Goal: Information Seeking & Learning: Learn about a topic

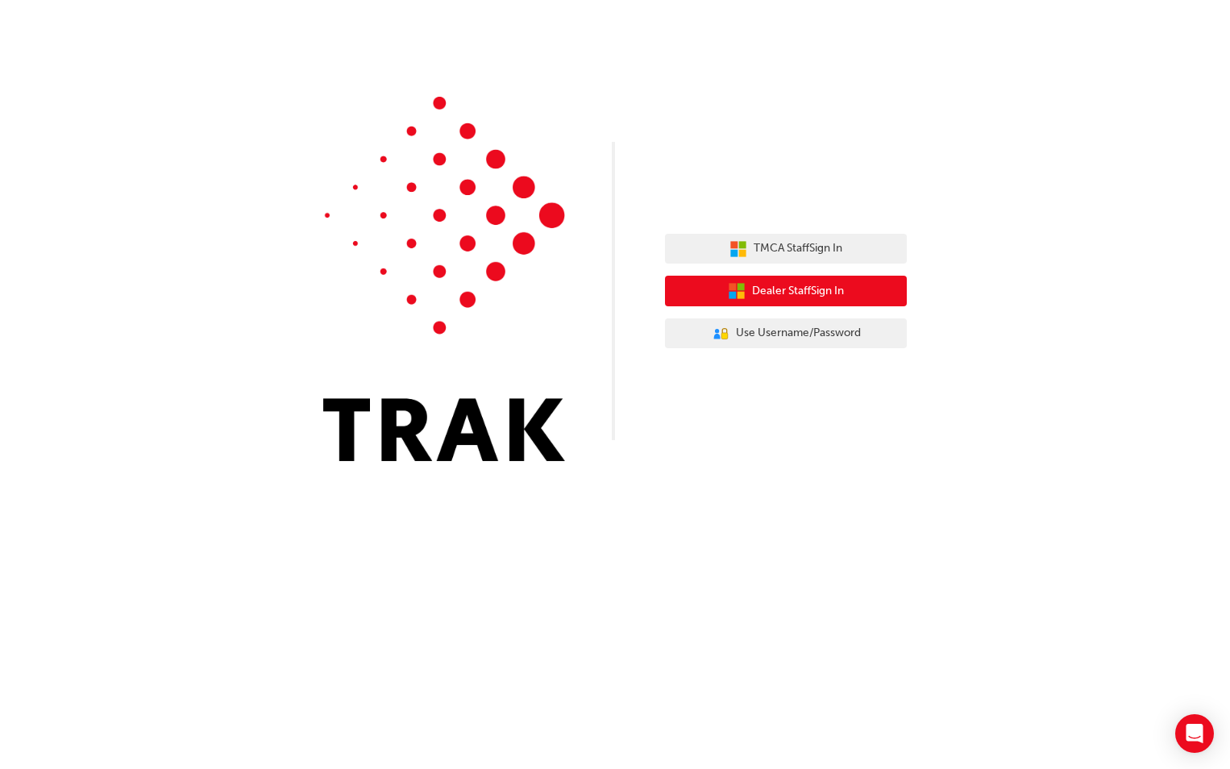
click at [780, 285] on span "Dealer Staff Sign In" at bounding box center [798, 291] width 92 height 19
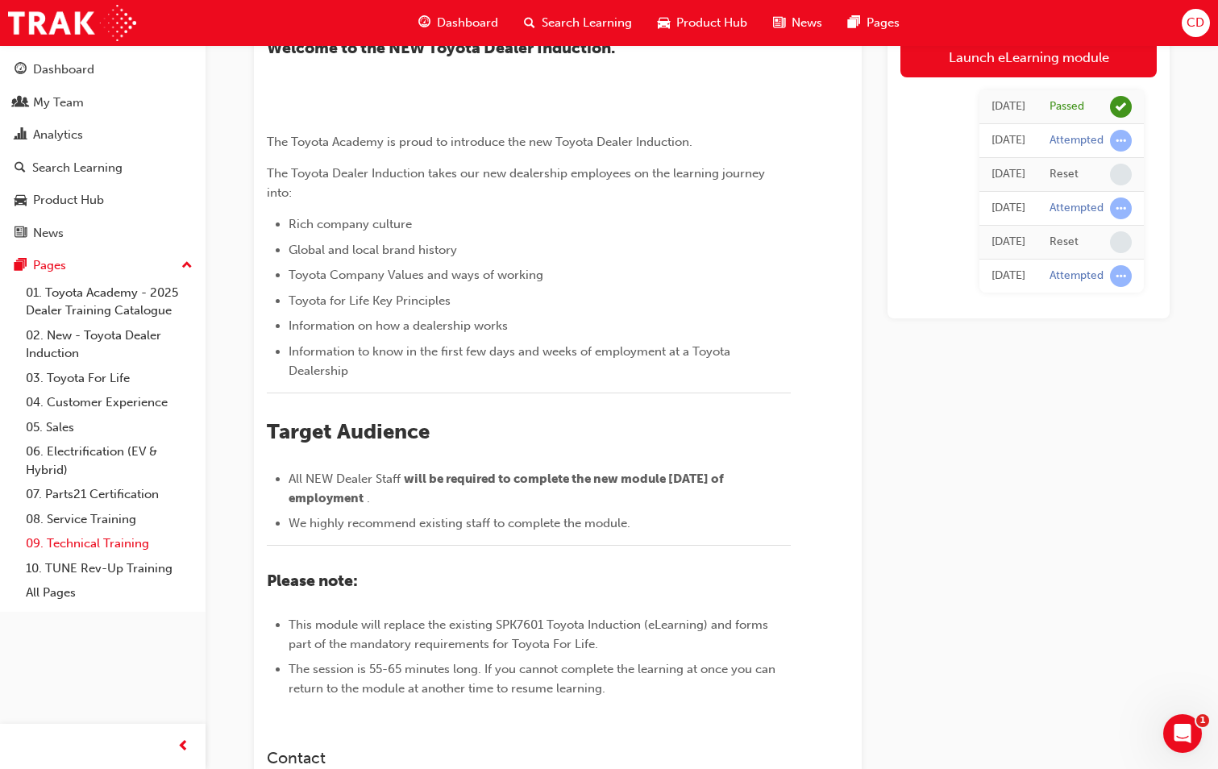
scroll to position [161, 0]
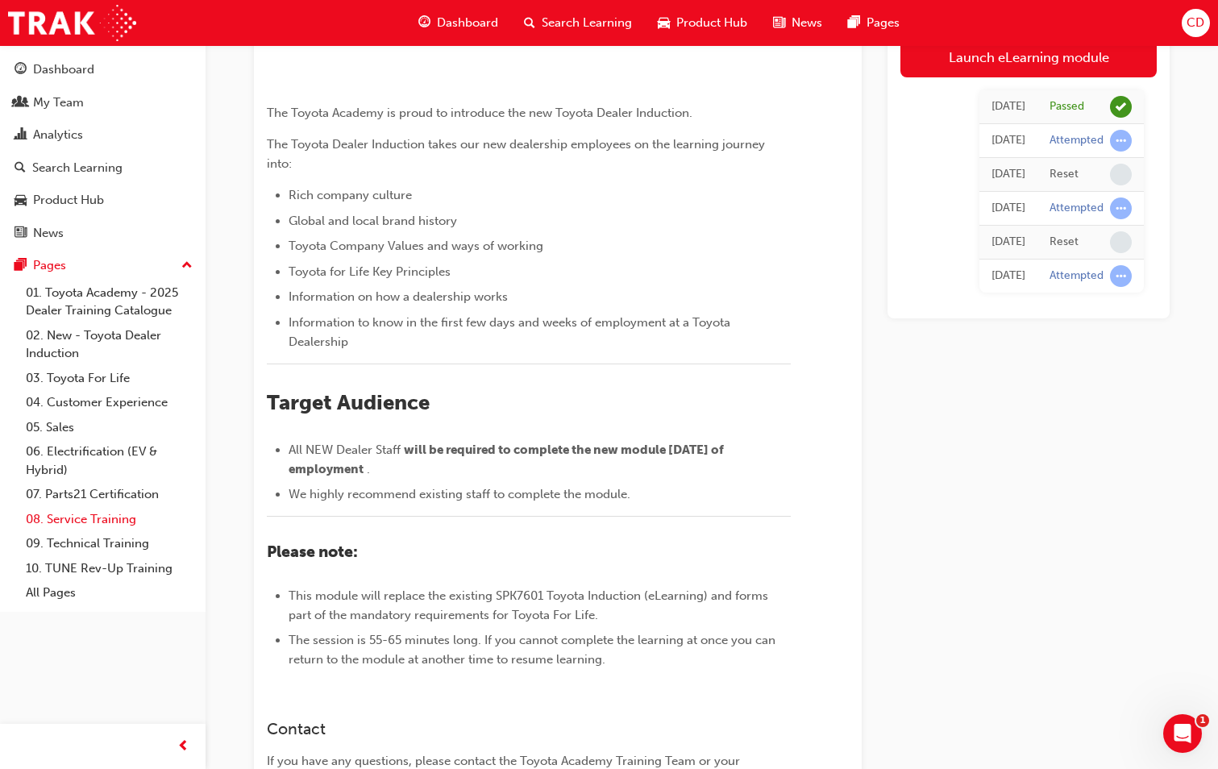
click at [78, 522] on link "08. Service Training" at bounding box center [109, 519] width 180 height 25
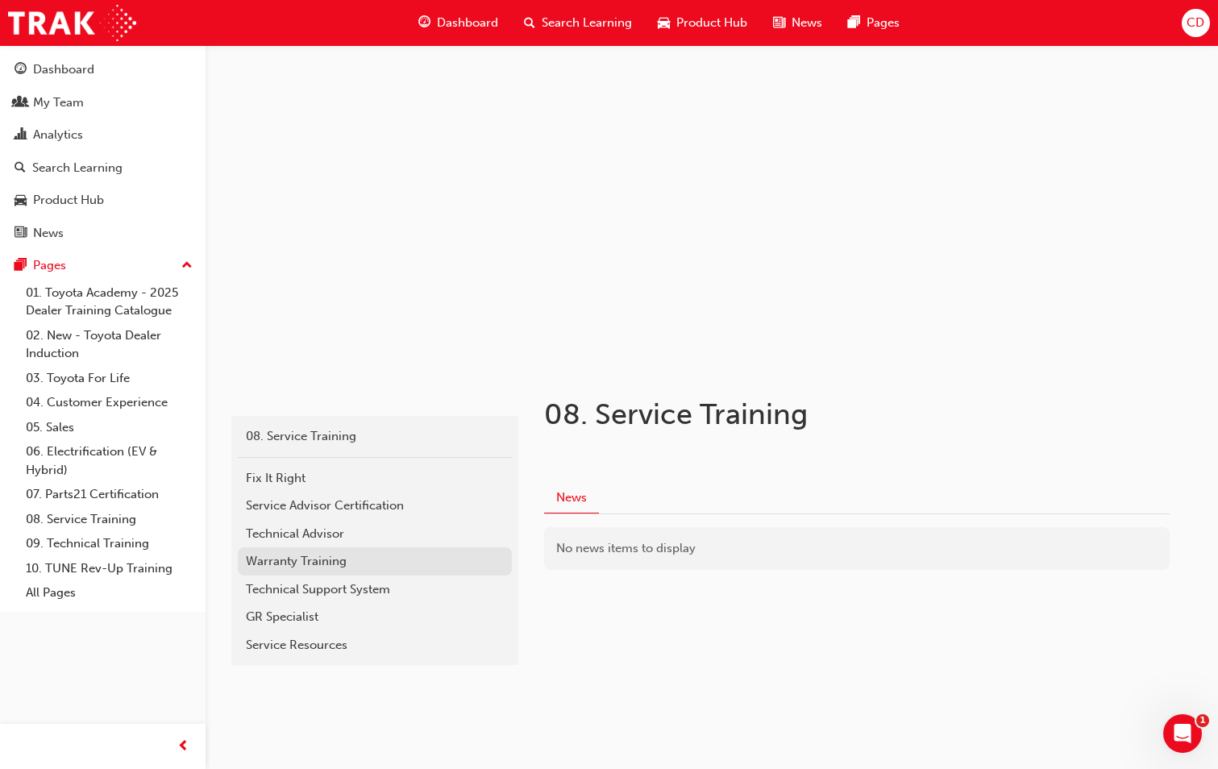
scroll to position [4, 0]
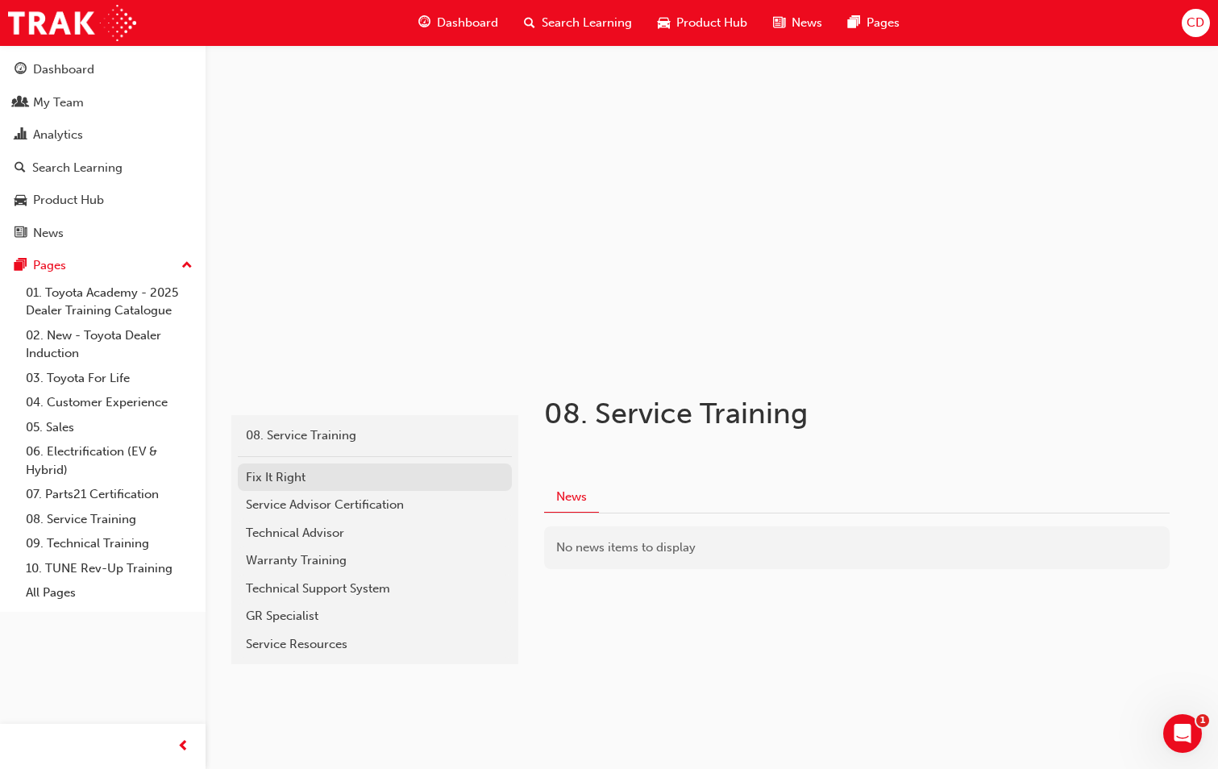
click at [323, 483] on div "Fix It Right" at bounding box center [375, 477] width 258 height 19
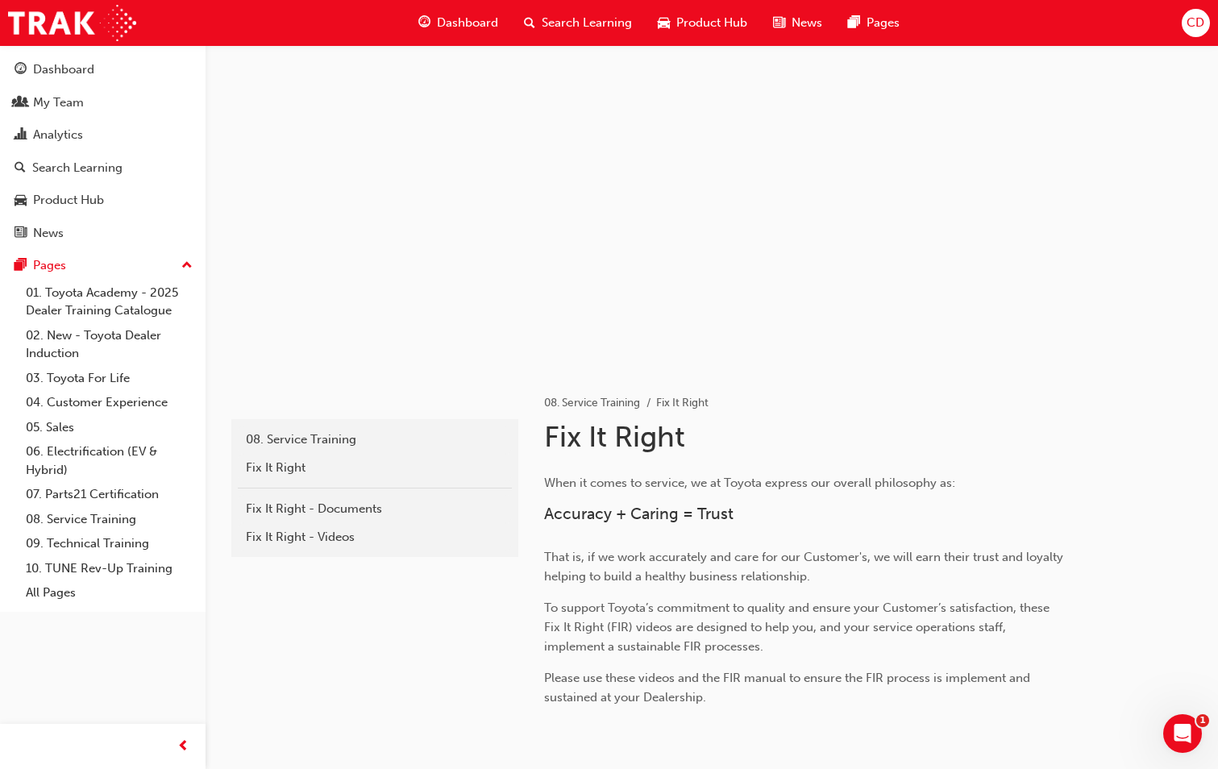
scroll to position [4, 0]
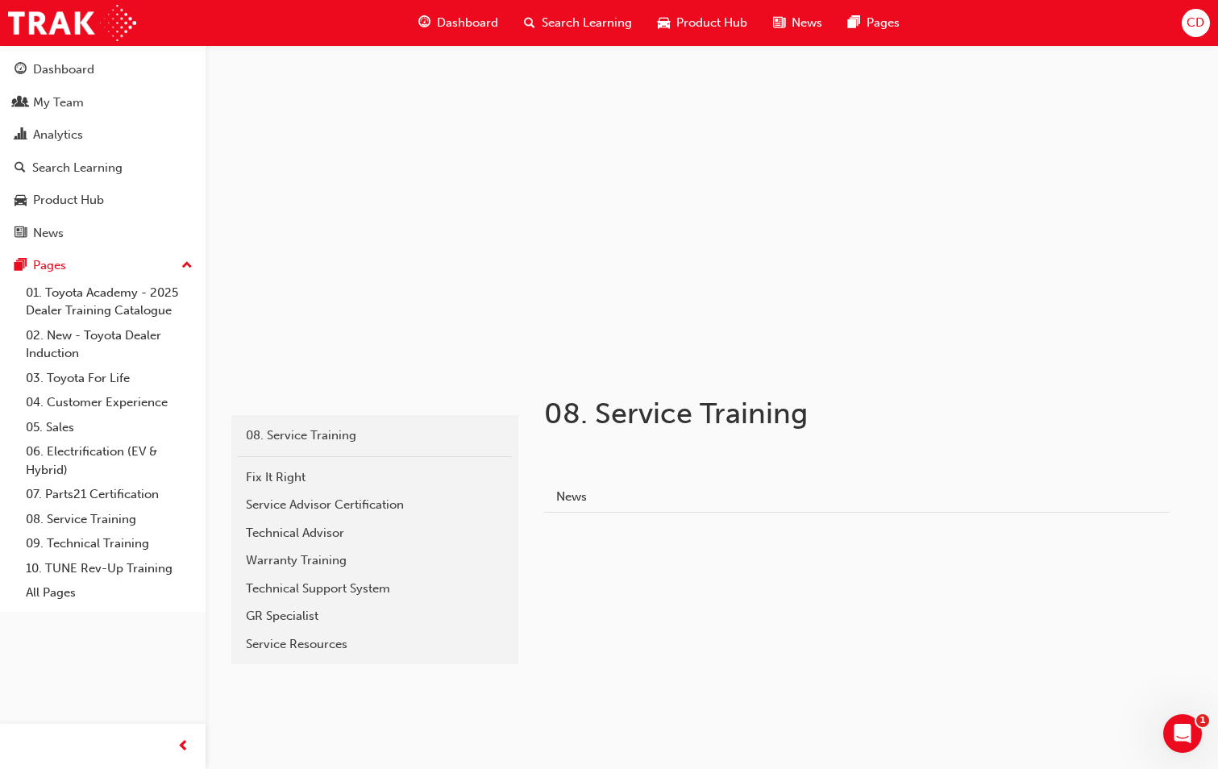
scroll to position [161, 0]
